Goal: Task Accomplishment & Management: Manage account settings

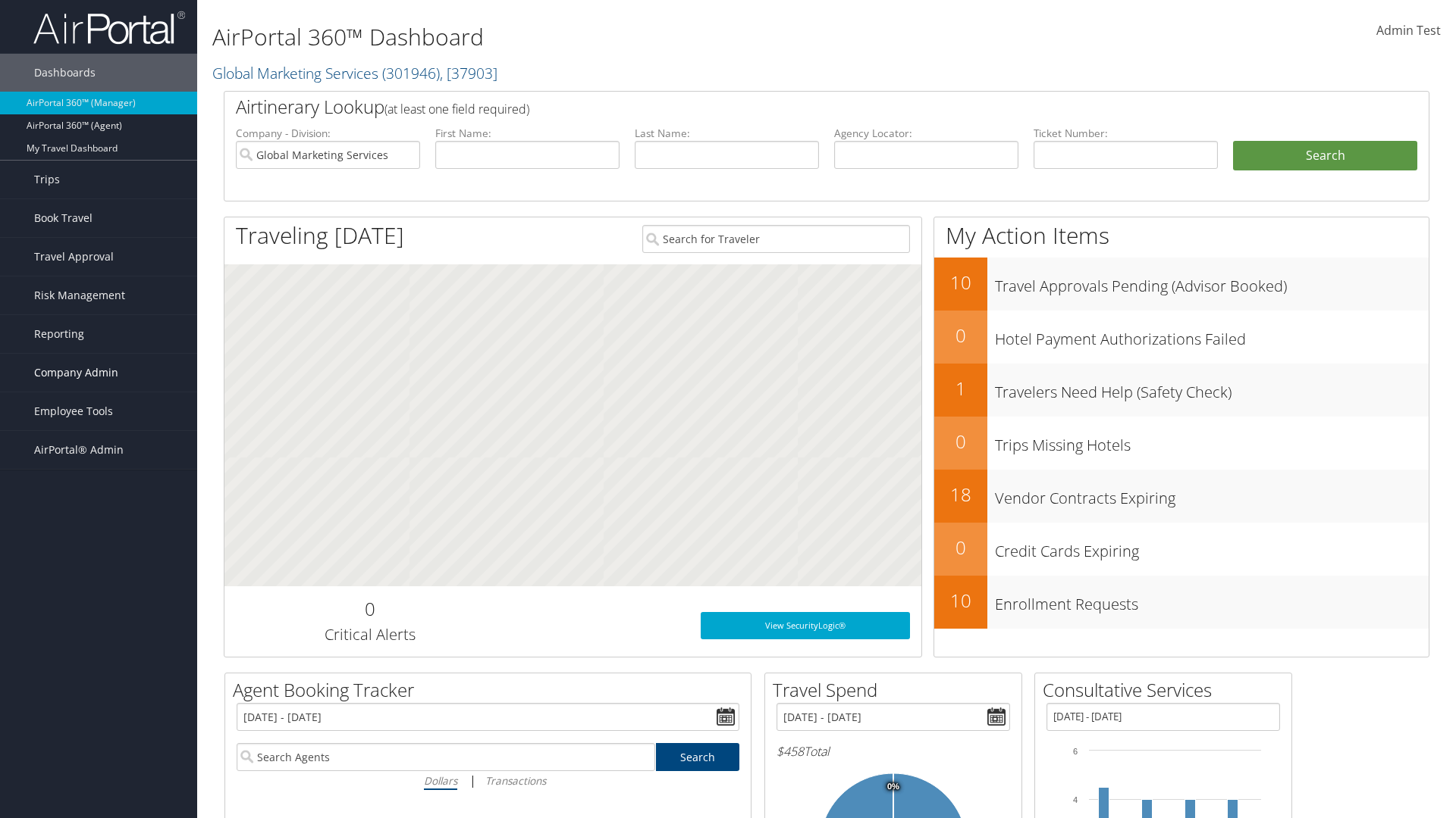
click at [99, 373] on span "Company Admin" at bounding box center [76, 373] width 84 height 38
click at [99, 449] on link "People" at bounding box center [99, 448] width 197 height 22
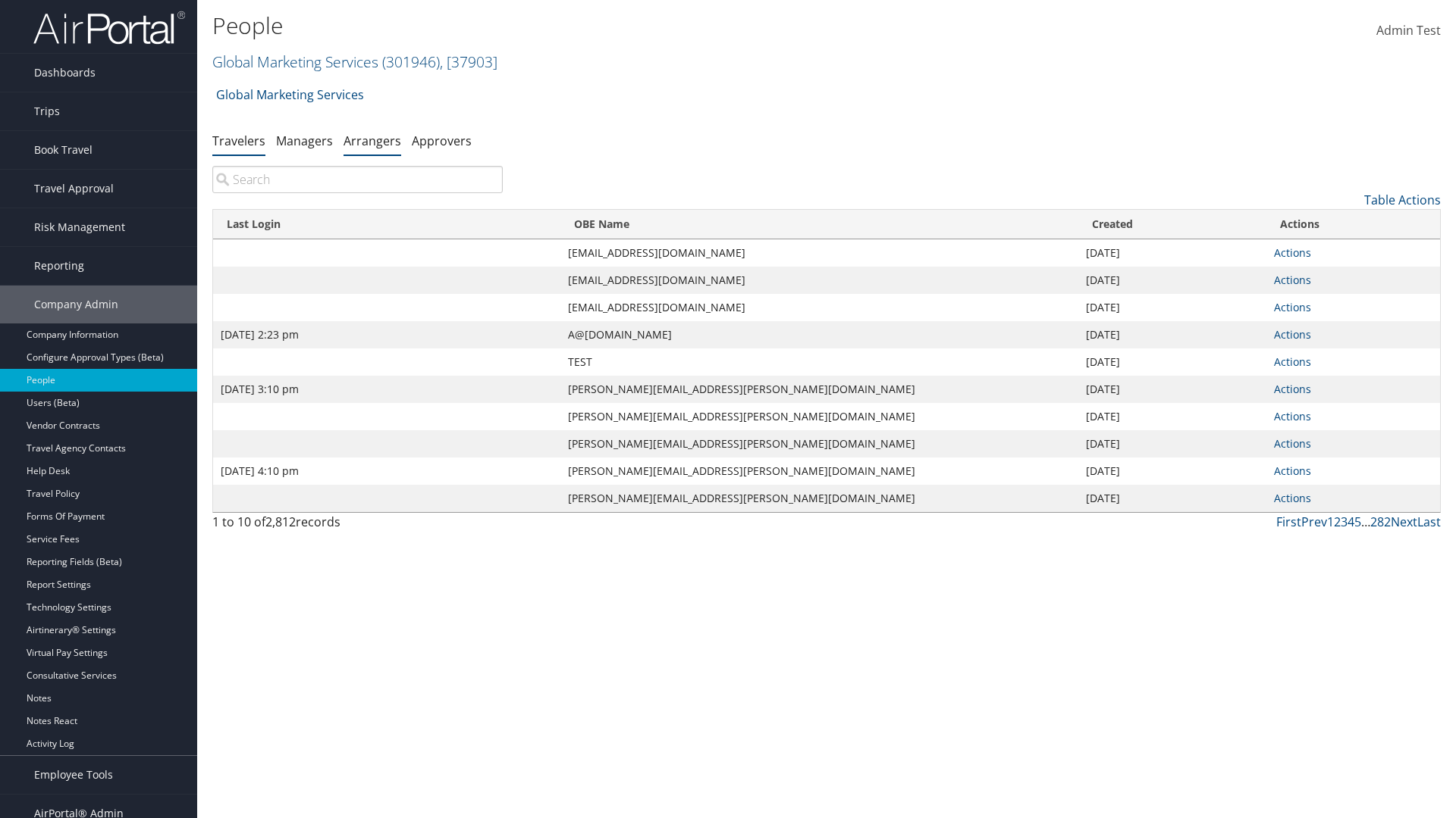
click at [372, 141] on link "Arrangers" at bounding box center [372, 141] width 58 height 17
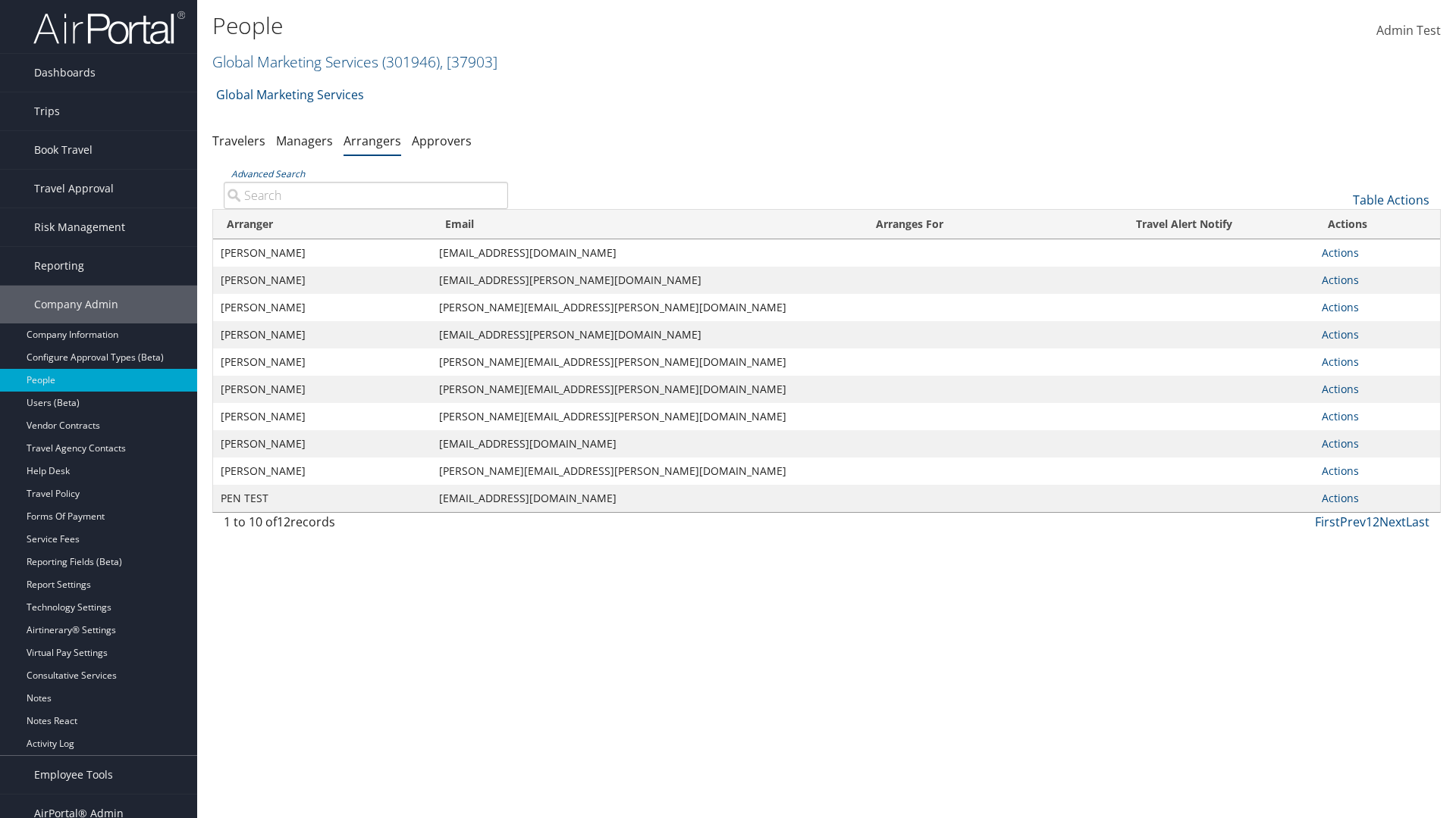
click at [365, 195] on input "Advanced Search" at bounding box center [365, 195] width 284 height 27
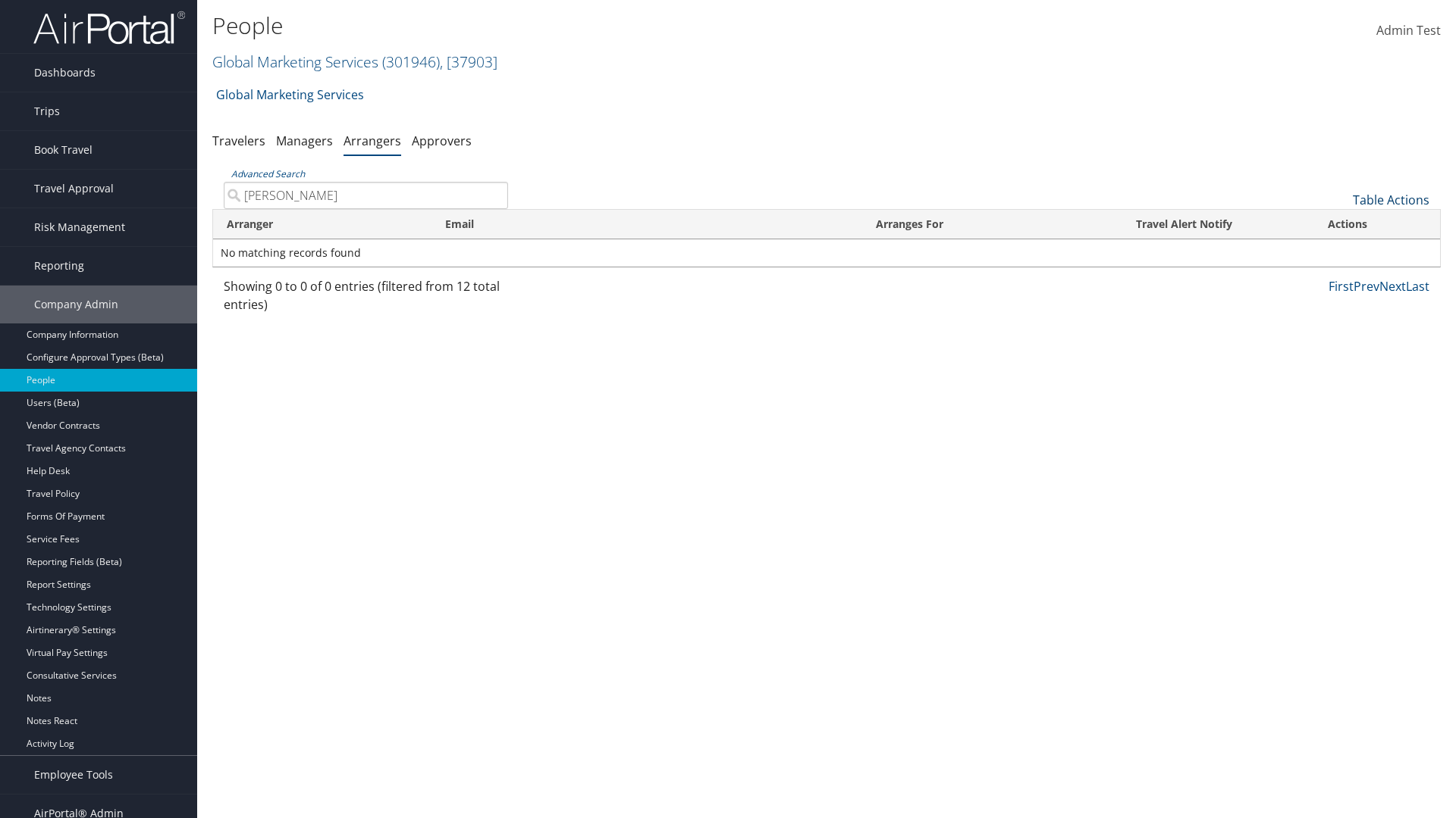
type input "[PERSON_NAME]"
click at [1391, 200] on link "Table Actions" at bounding box center [1391, 199] width 76 height 17
click at [1340, 224] on link "Add An Arranger" at bounding box center [1340, 224] width 199 height 25
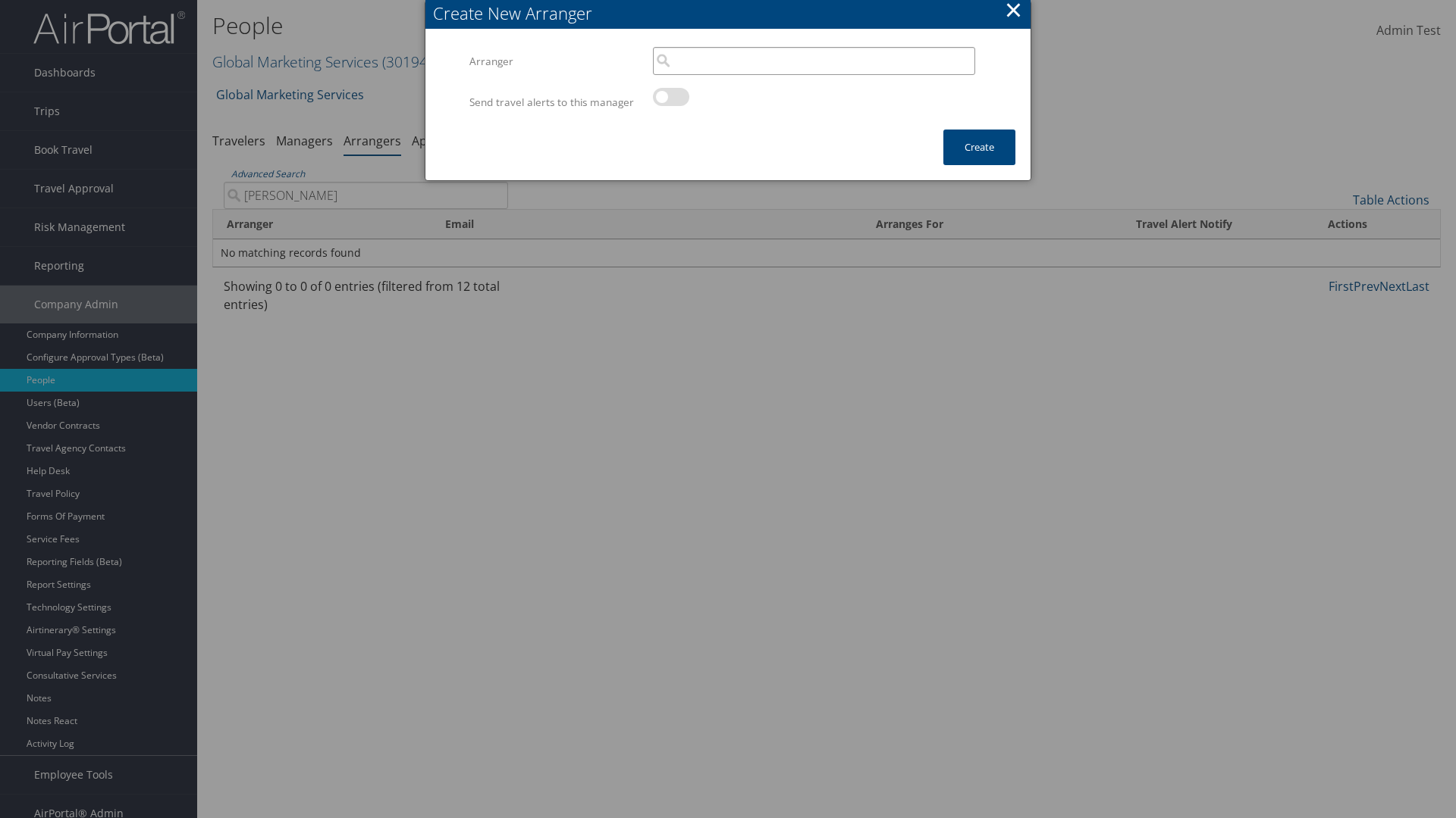
click at [813, 61] on input "search" at bounding box center [813, 61] width 322 height 28
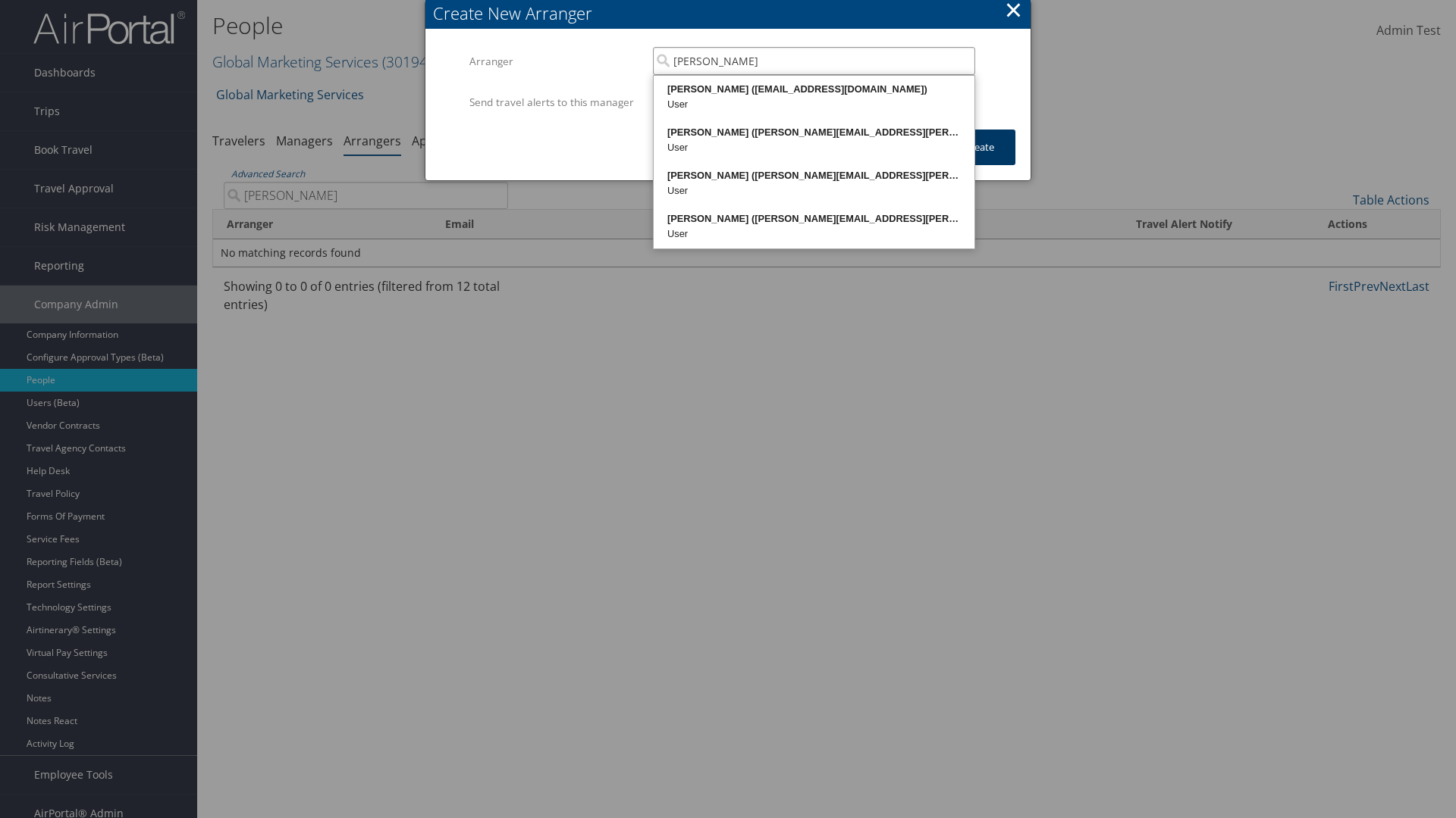
click at [813, 90] on div "[PERSON_NAME] ([EMAIL_ADDRESS][DOMAIN_NAME])" at bounding box center [814, 90] width 316 height 16
type input "[PERSON_NAME]"
click at [978, 162] on button "Create" at bounding box center [979, 147] width 72 height 35
